Goal: Task Accomplishment & Management: Understand process/instructions

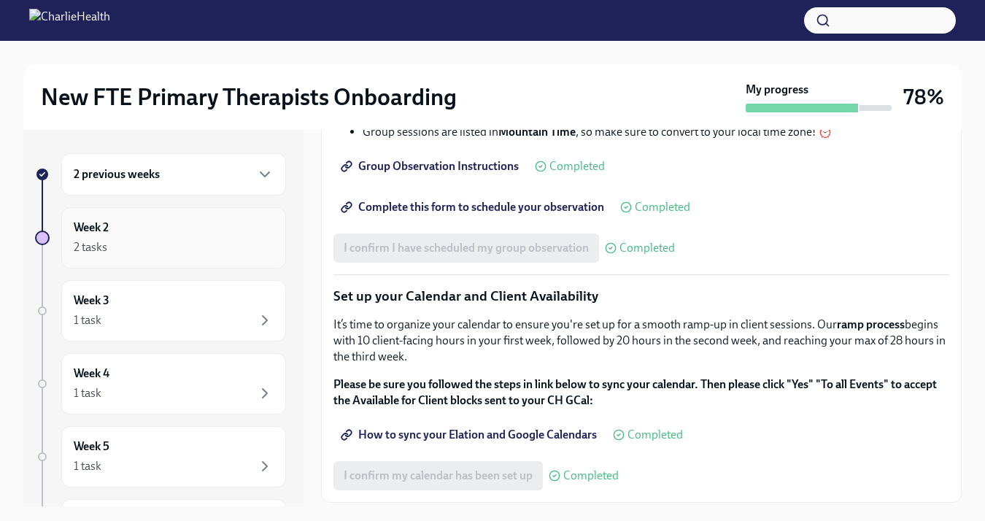
click at [133, 229] on div "Week 2 2 tasks" at bounding box center [174, 238] width 200 height 36
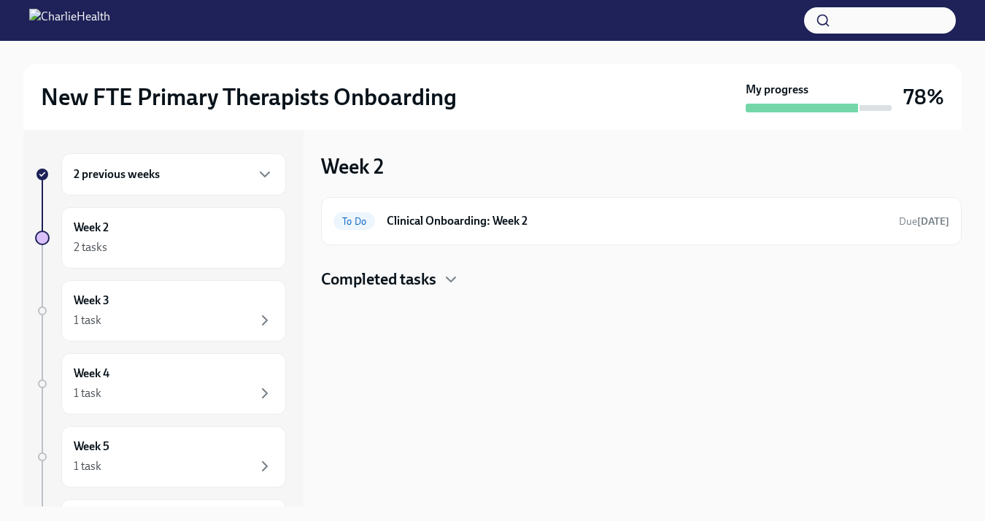
click at [418, 286] on h4 "Completed tasks" at bounding box center [378, 279] width 115 height 22
click at [435, 236] on div "To Do Clinical Onboarding: Week 2 Due [DATE]" at bounding box center [641, 221] width 641 height 48
click at [414, 220] on h6 "Clinical Onboarding: Week 2" at bounding box center [637, 221] width 501 height 16
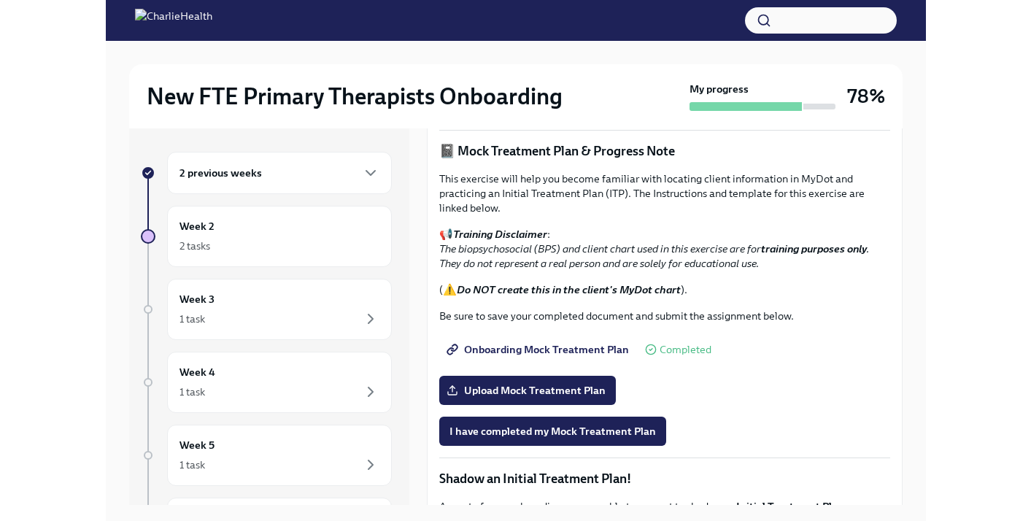
scroll to position [773, 0]
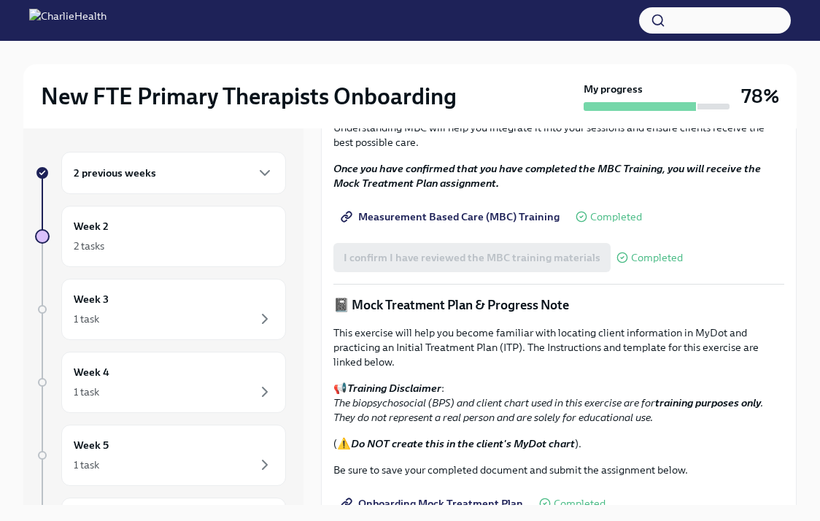
click at [285, 83] on h2 "New FTE Primary Therapists Onboarding" at bounding box center [249, 96] width 416 height 29
click at [320, 213] on div "2 previous weeks Week 2 2 tasks Week 3 1 task Week 4 1 task Week 5 1 task Week …" at bounding box center [409, 316] width 773 height 376
